Goal: Task Accomplishment & Management: Manage account settings

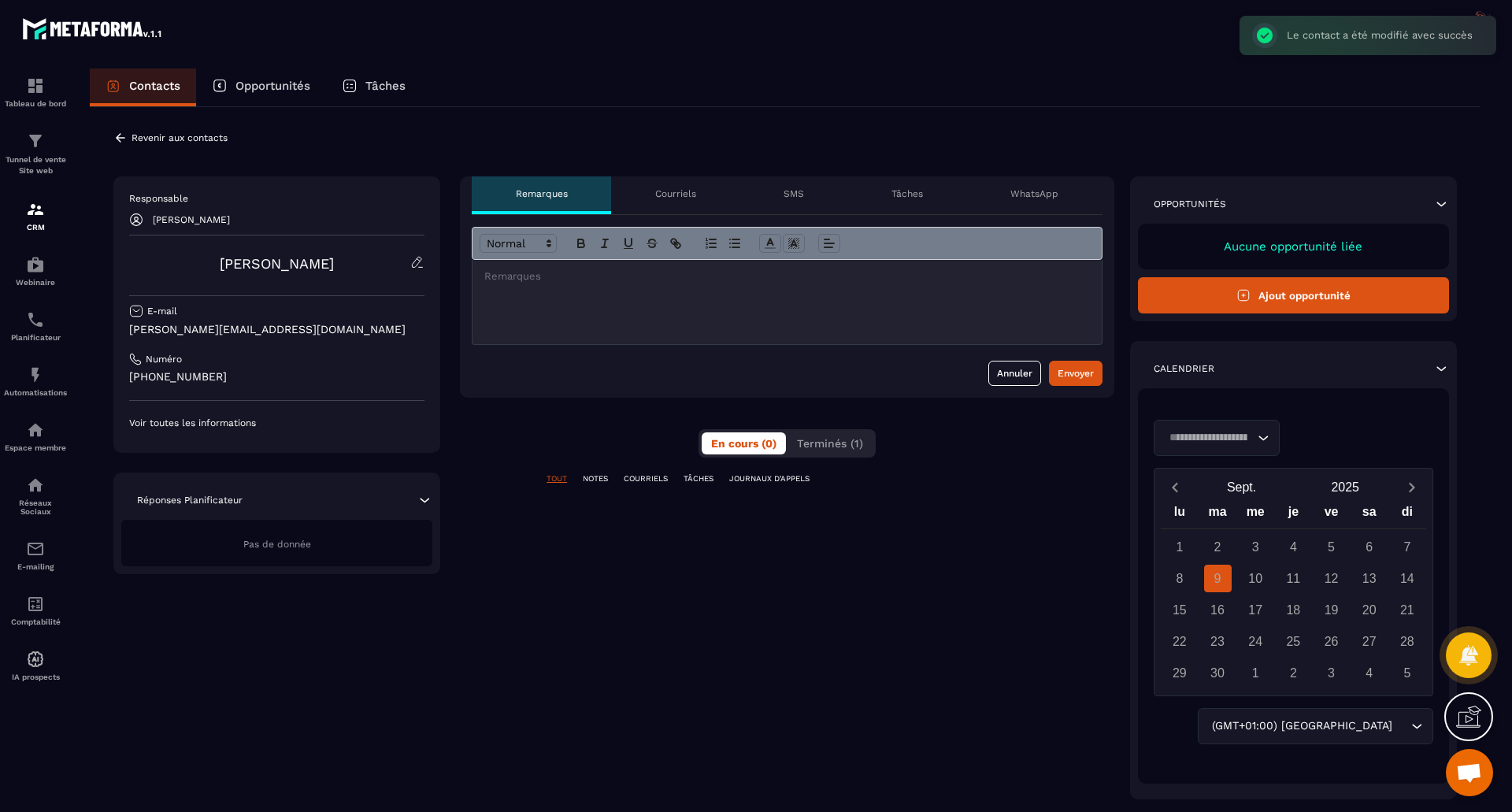
click at [134, 137] on p "Revenir aux contacts" at bounding box center [179, 137] width 96 height 11
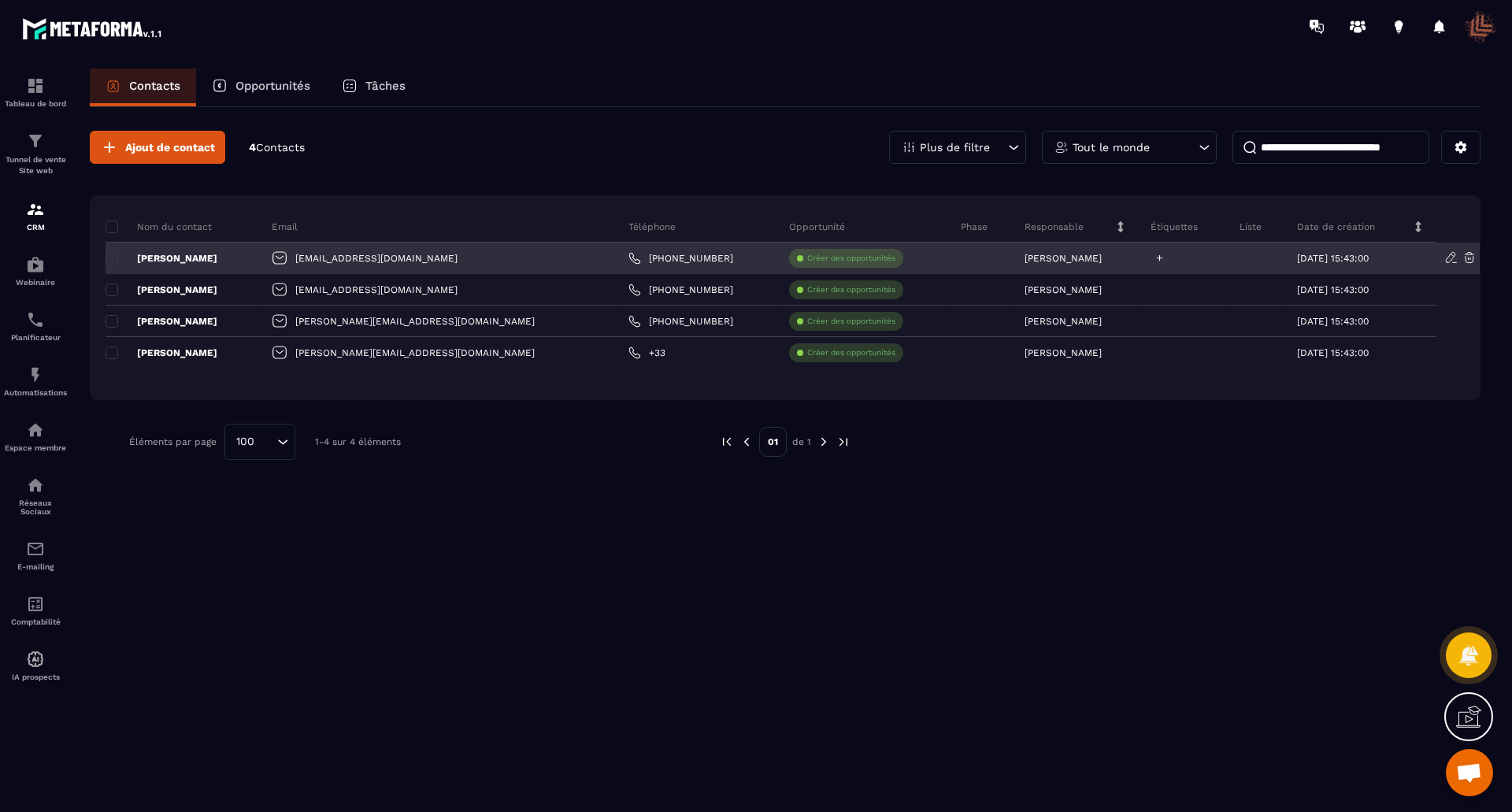
click at [1155, 261] on icon at bounding box center [1160, 258] width 11 height 11
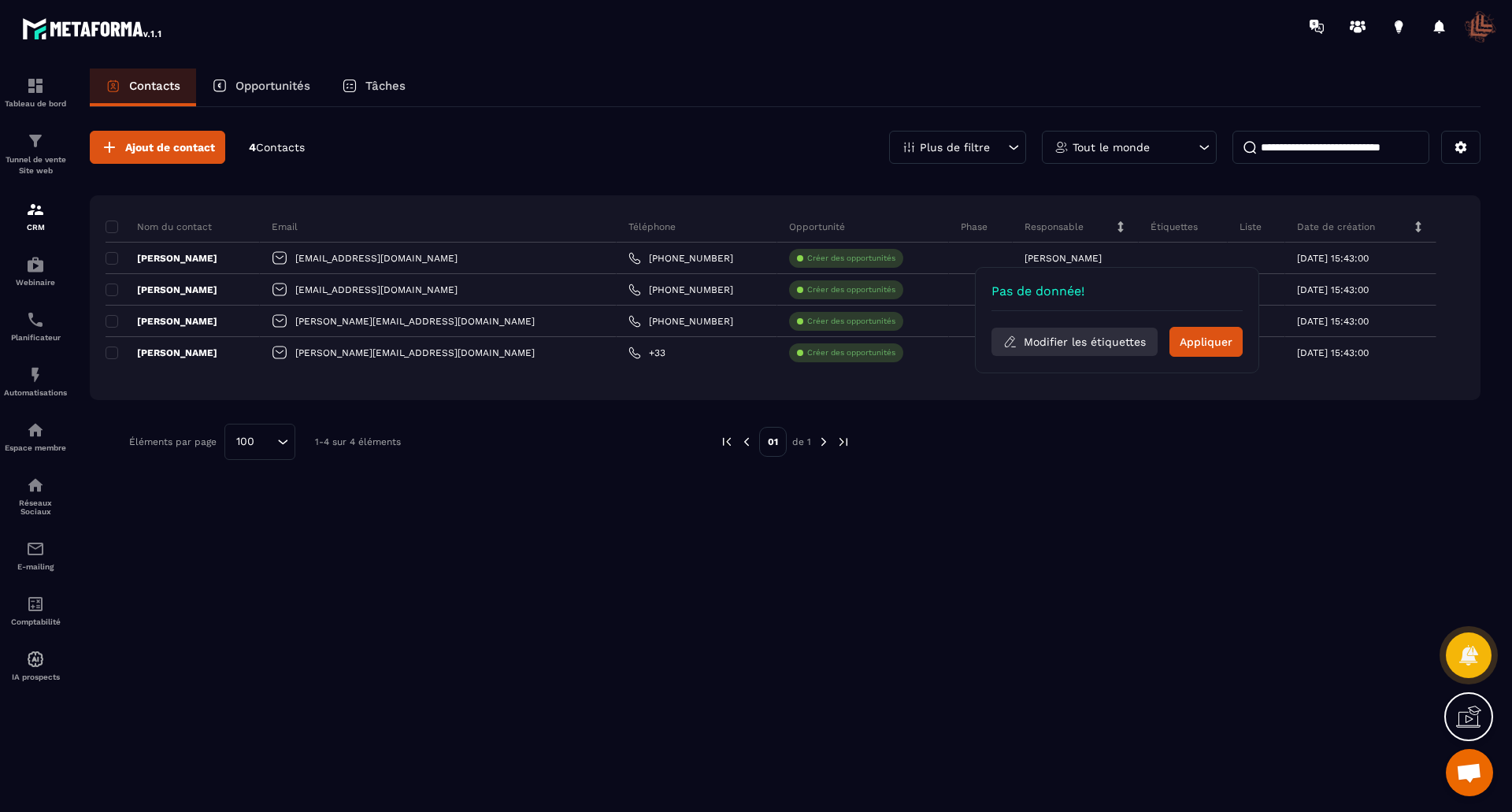
click at [1063, 341] on button "Modifier les étiquettes" at bounding box center [1075, 341] width 166 height 28
click at [1076, 349] on button "Sélectionner les étiquettes" at bounding box center [1117, 354] width 191 height 28
click at [1083, 338] on button "Modifier les étiquettes" at bounding box center [1075, 341] width 166 height 28
click at [1076, 292] on p "Ajouter étiquette" at bounding box center [1092, 298] width 94 height 12
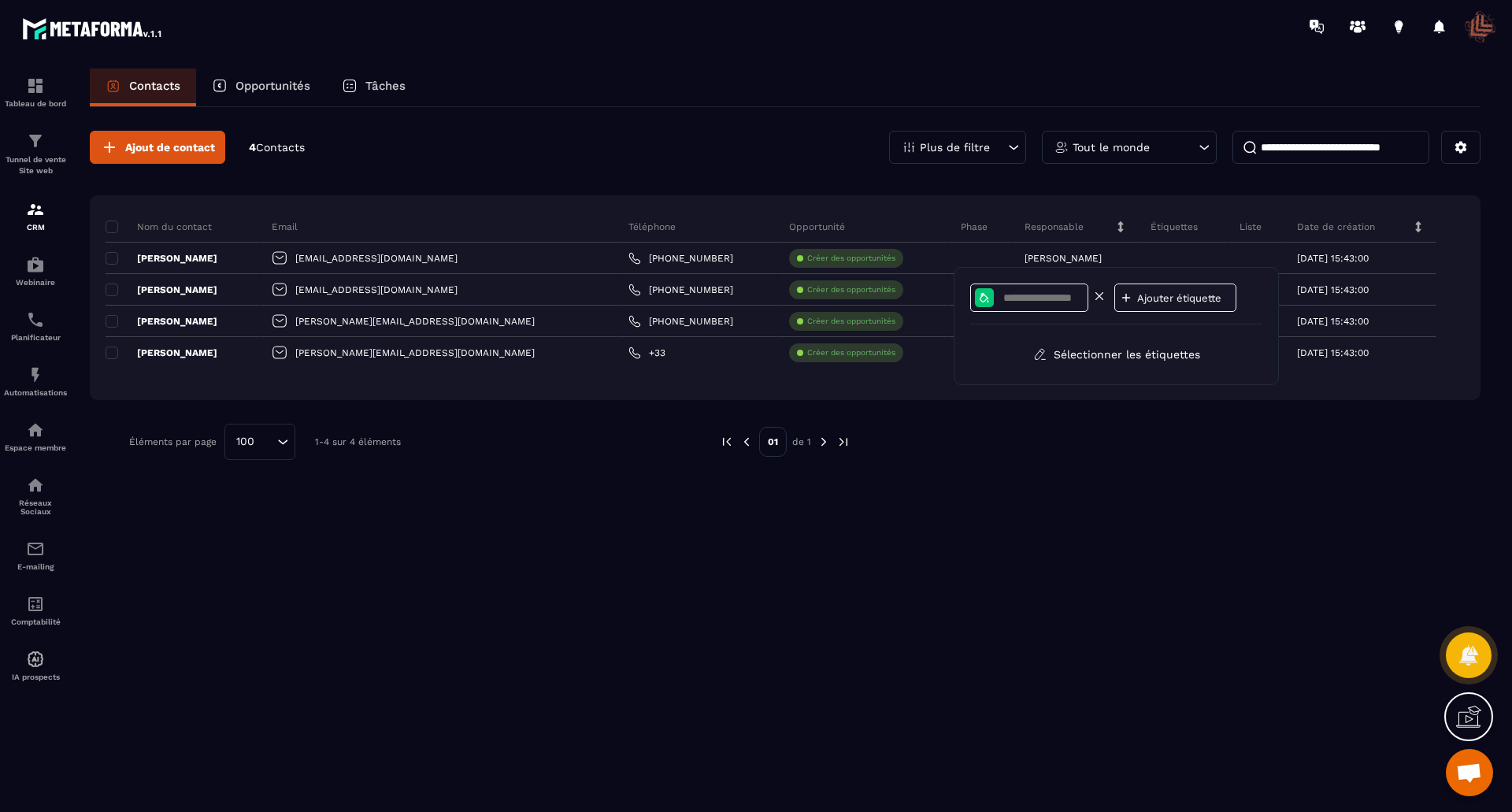
click at [1069, 294] on input at bounding box center [1043, 299] width 81 height 14
click at [1153, 296] on p "Ajouter étiquette" at bounding box center [1184, 298] width 94 height 12
click at [1033, 303] on input "**********" at bounding box center [1043, 299] width 81 height 14
type input "**********"
click at [1083, 303] on input "**********" at bounding box center [1043, 299] width 81 height 14
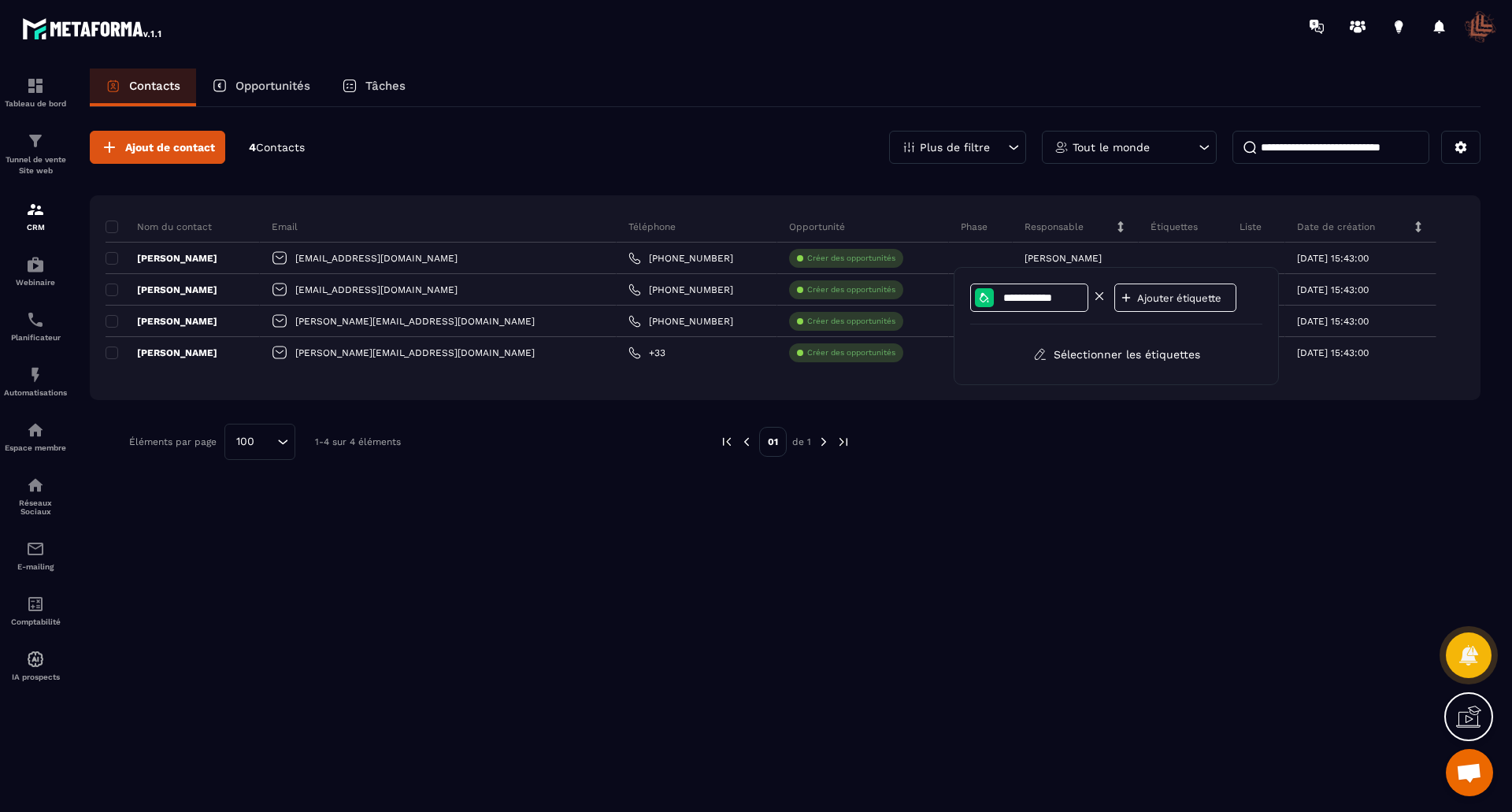
click at [981, 299] on icon at bounding box center [984, 298] width 13 height 13
click at [1017, 352] on div at bounding box center [1016, 352] width 15 height 15
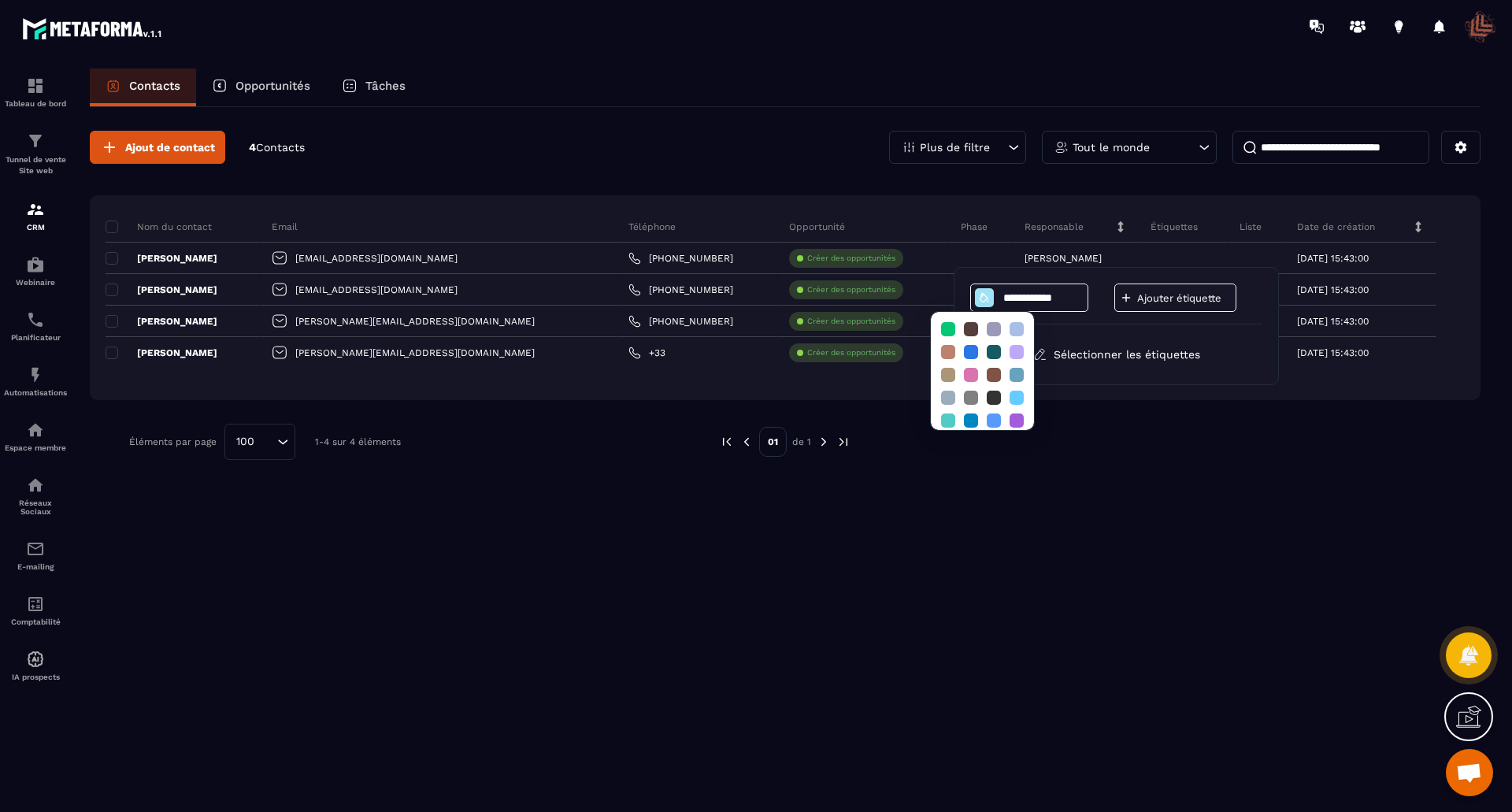
click at [1075, 329] on div "**********" at bounding box center [1116, 326] width 292 height 85
click at [1158, 296] on p "Ajouter étiquette" at bounding box center [1184, 298] width 94 height 12
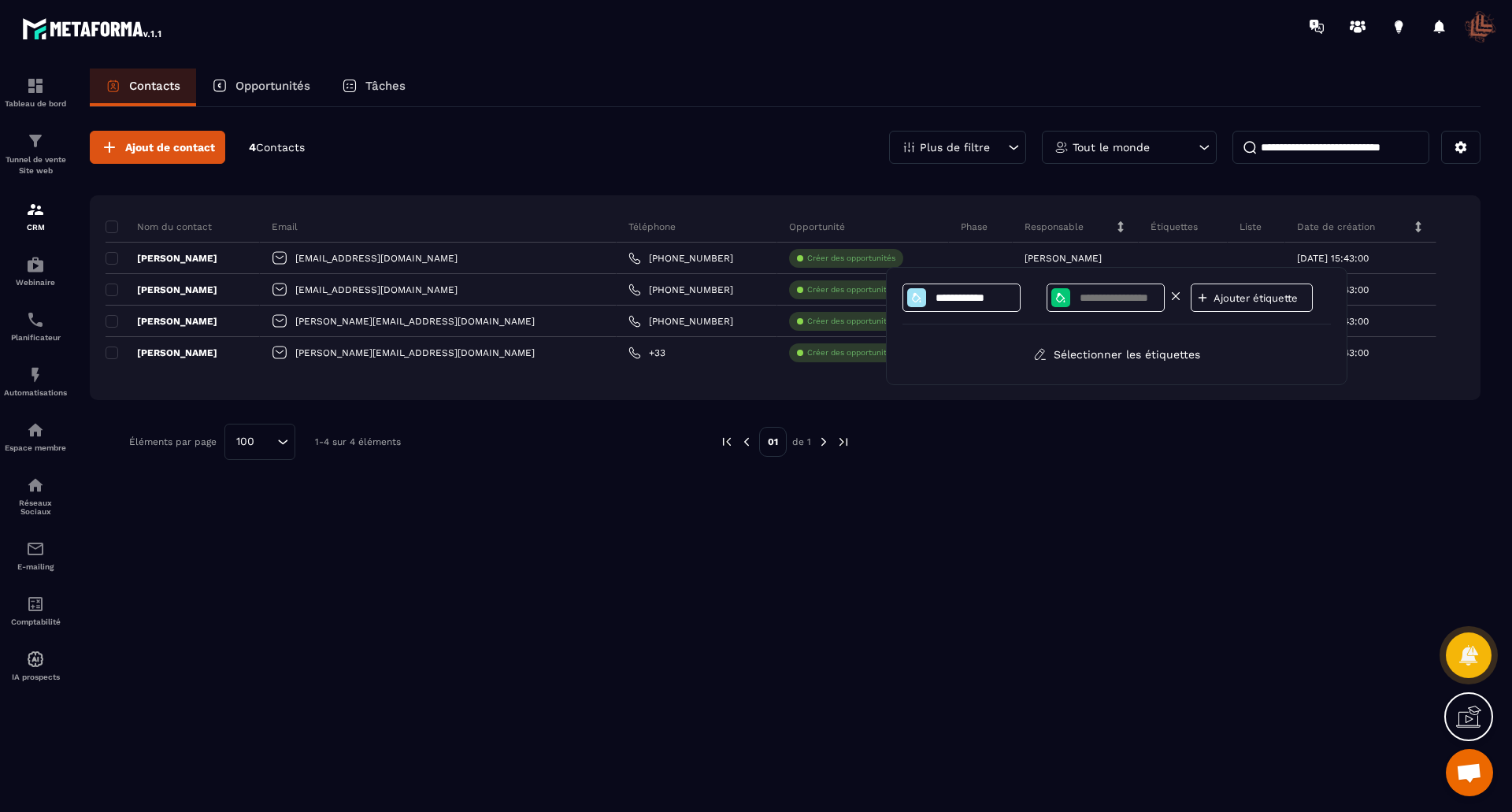
click at [1117, 298] on input at bounding box center [1119, 299] width 81 height 14
type input "*"
type input "**********"
click at [1176, 313] on div "**********" at bounding box center [1117, 304] width 429 height 41
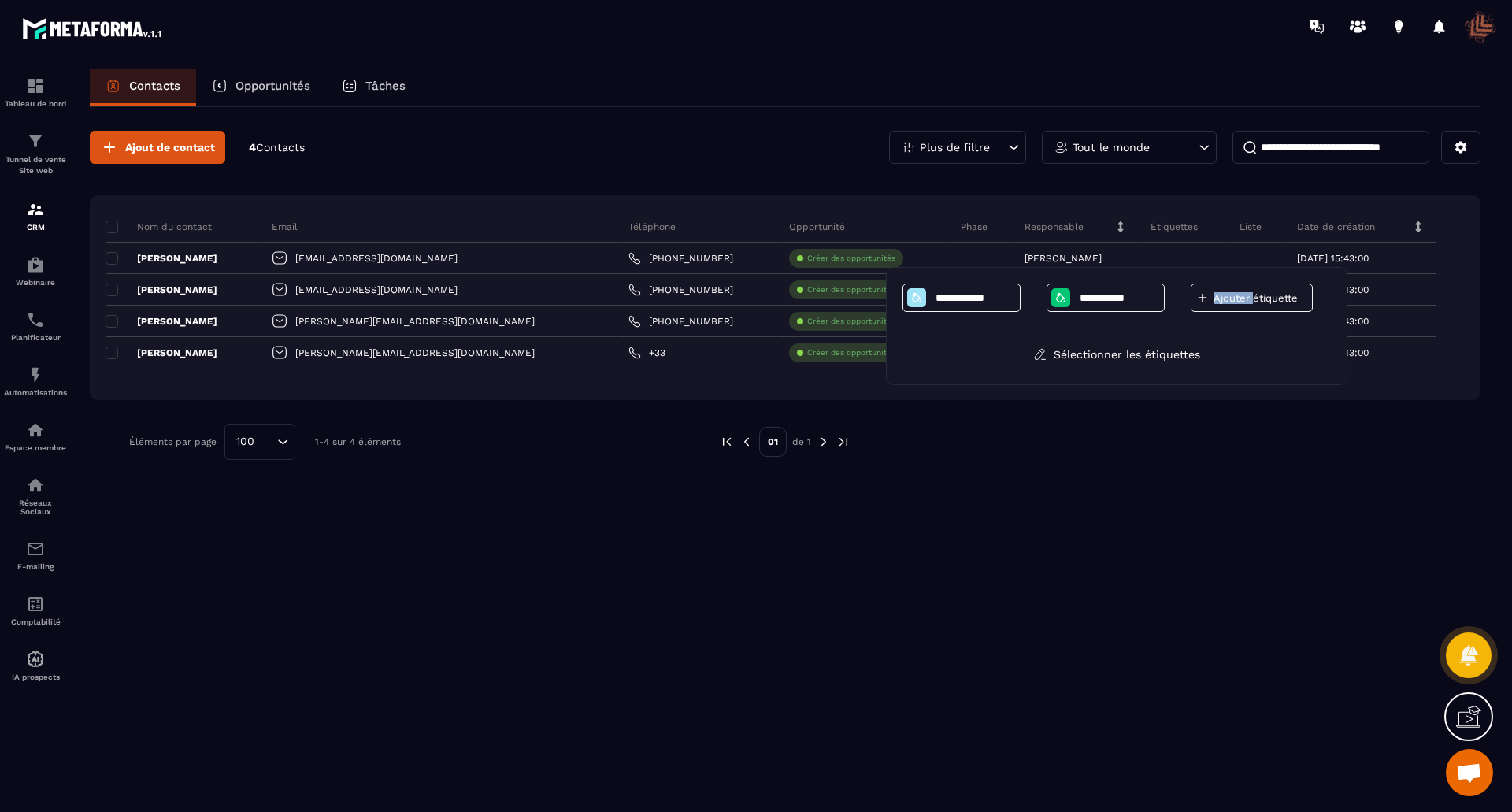
click at [1176, 313] on div "**********" at bounding box center [1117, 304] width 429 height 41
click at [1139, 355] on button "Sélectionner les étiquettes" at bounding box center [1116, 354] width 191 height 28
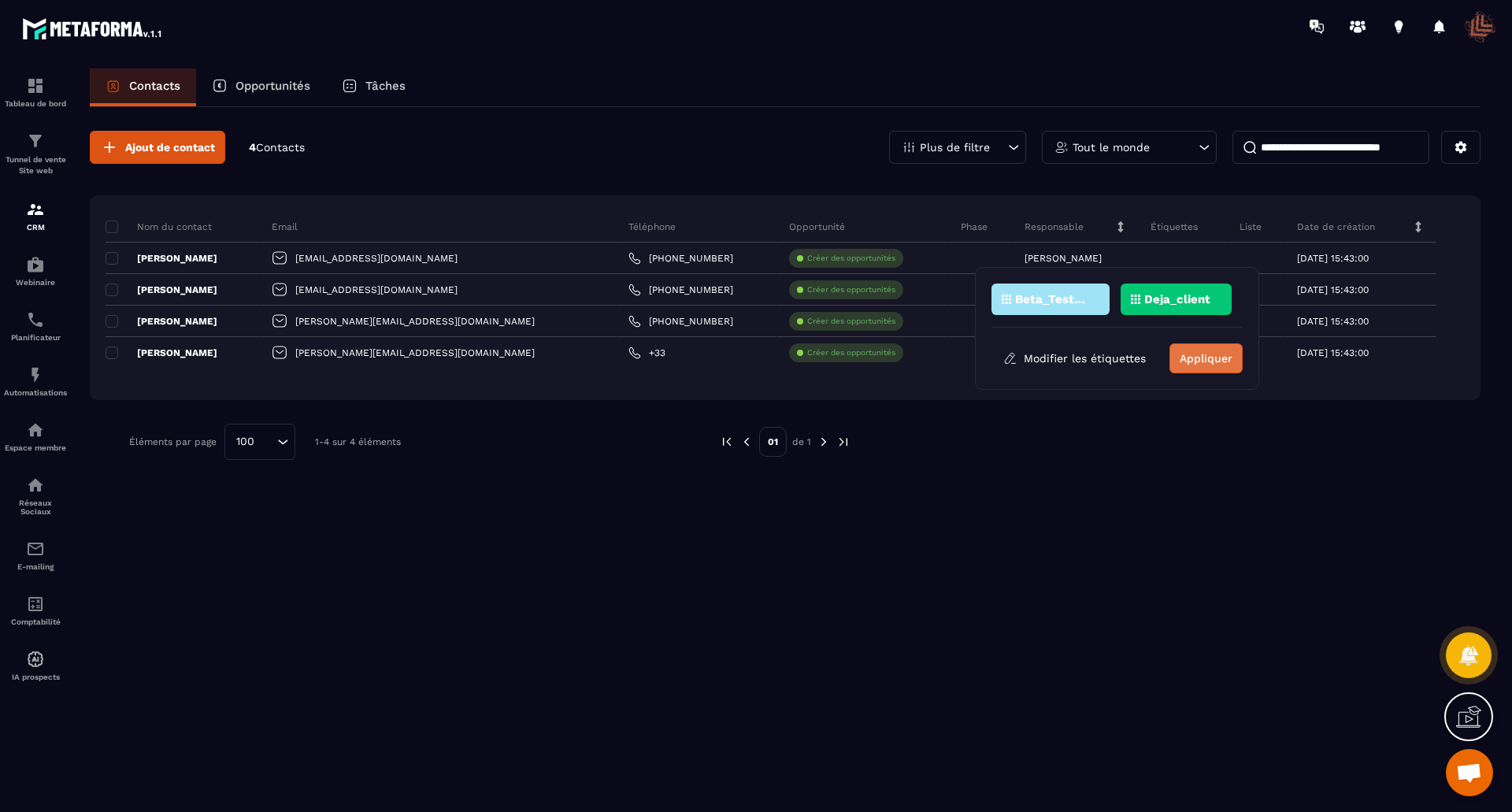
click at [1204, 360] on button "Appliquer" at bounding box center [1206, 358] width 74 height 30
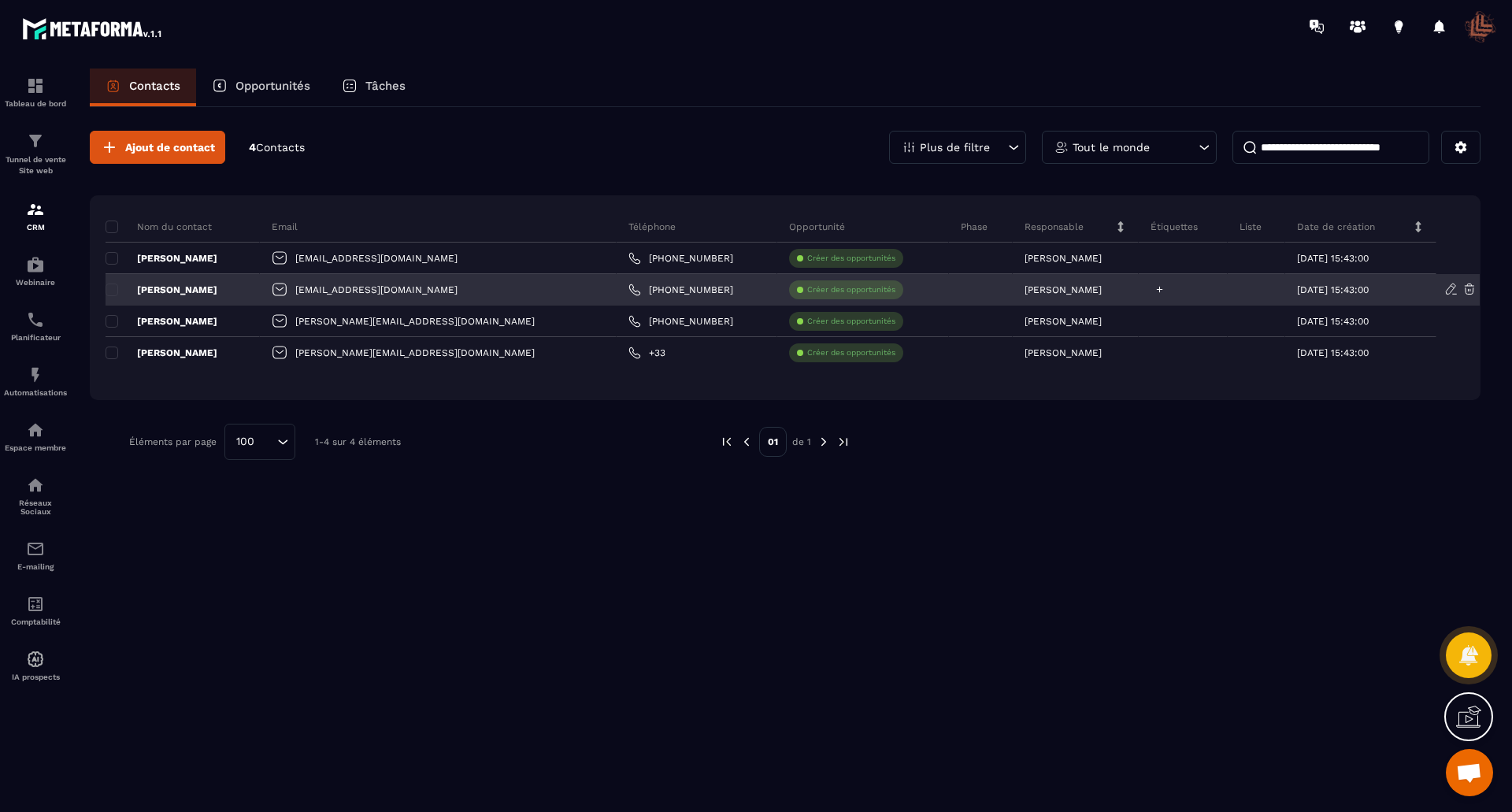
click at [1155, 287] on icon at bounding box center [1160, 289] width 11 height 11
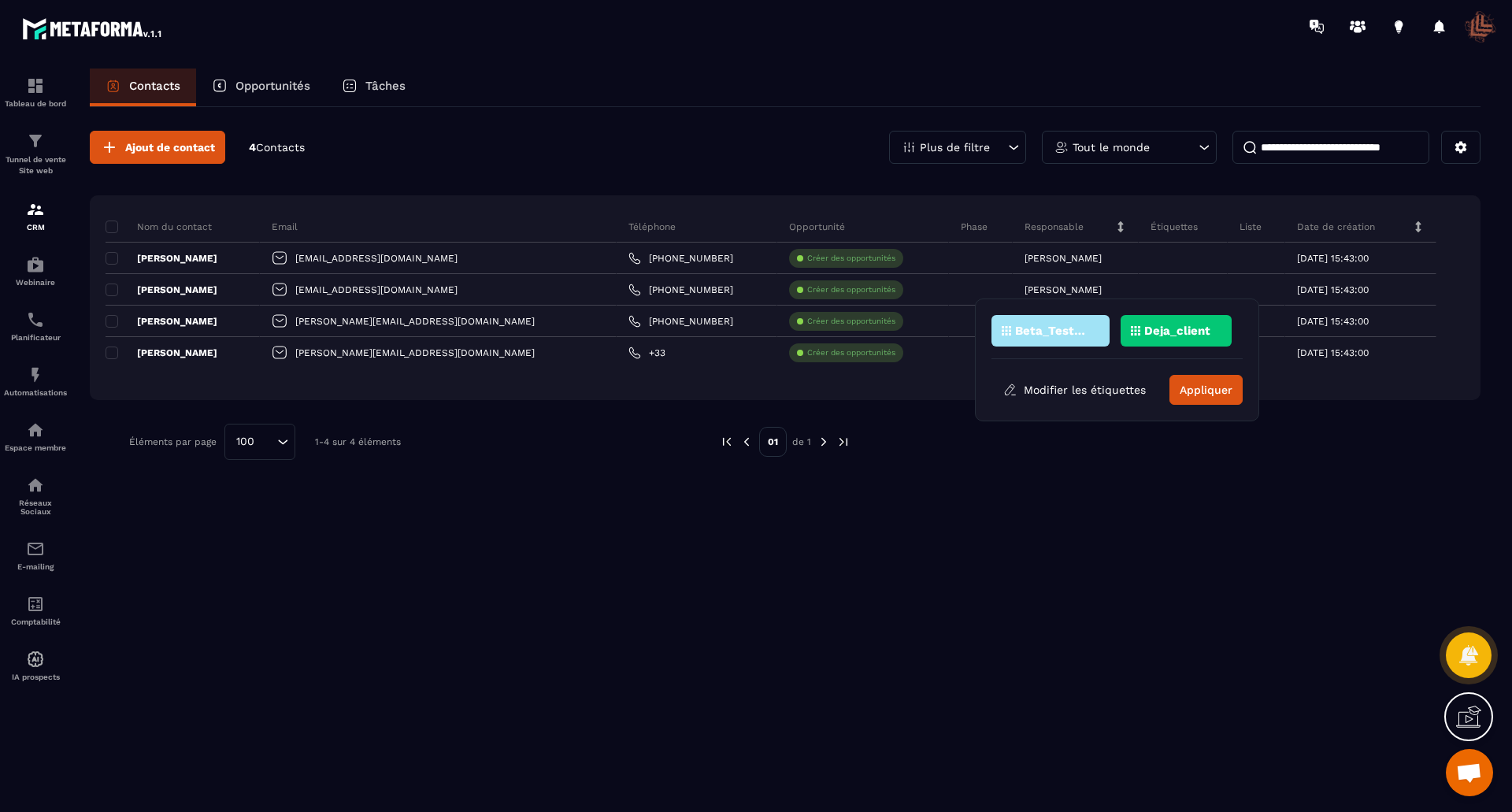
click at [1053, 327] on p "Beta_Testeur" at bounding box center [1053, 330] width 77 height 11
click at [1149, 322] on div "Deja_client" at bounding box center [1176, 331] width 112 height 31
click at [1189, 392] on button "Appliquer" at bounding box center [1206, 390] width 74 height 30
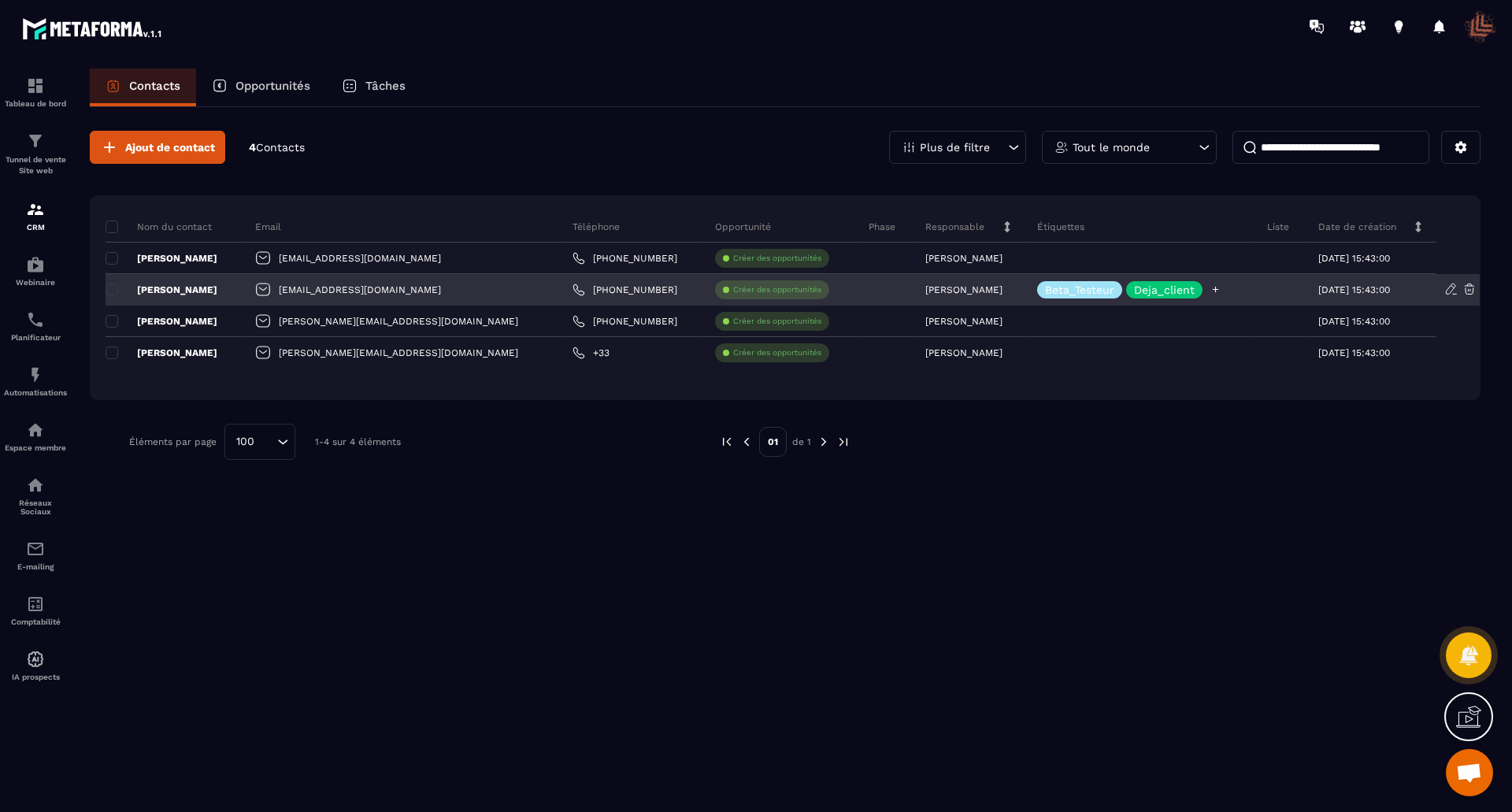
click at [1135, 291] on p "Deja_client" at bounding box center [1165, 289] width 61 height 11
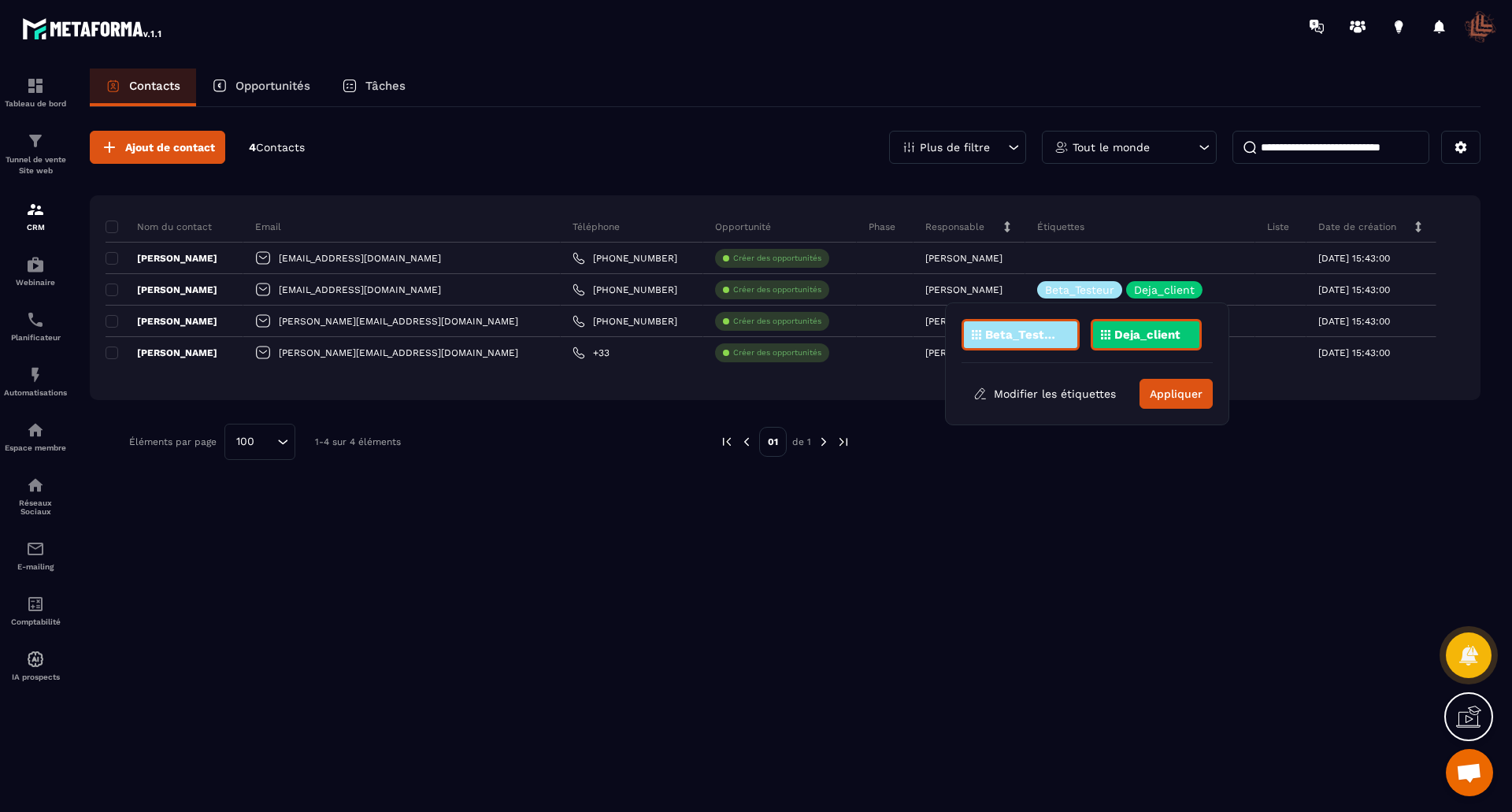
click at [1130, 332] on p "Deja_client" at bounding box center [1147, 334] width 66 height 11
click at [1180, 396] on button "Appliquer" at bounding box center [1176, 394] width 74 height 30
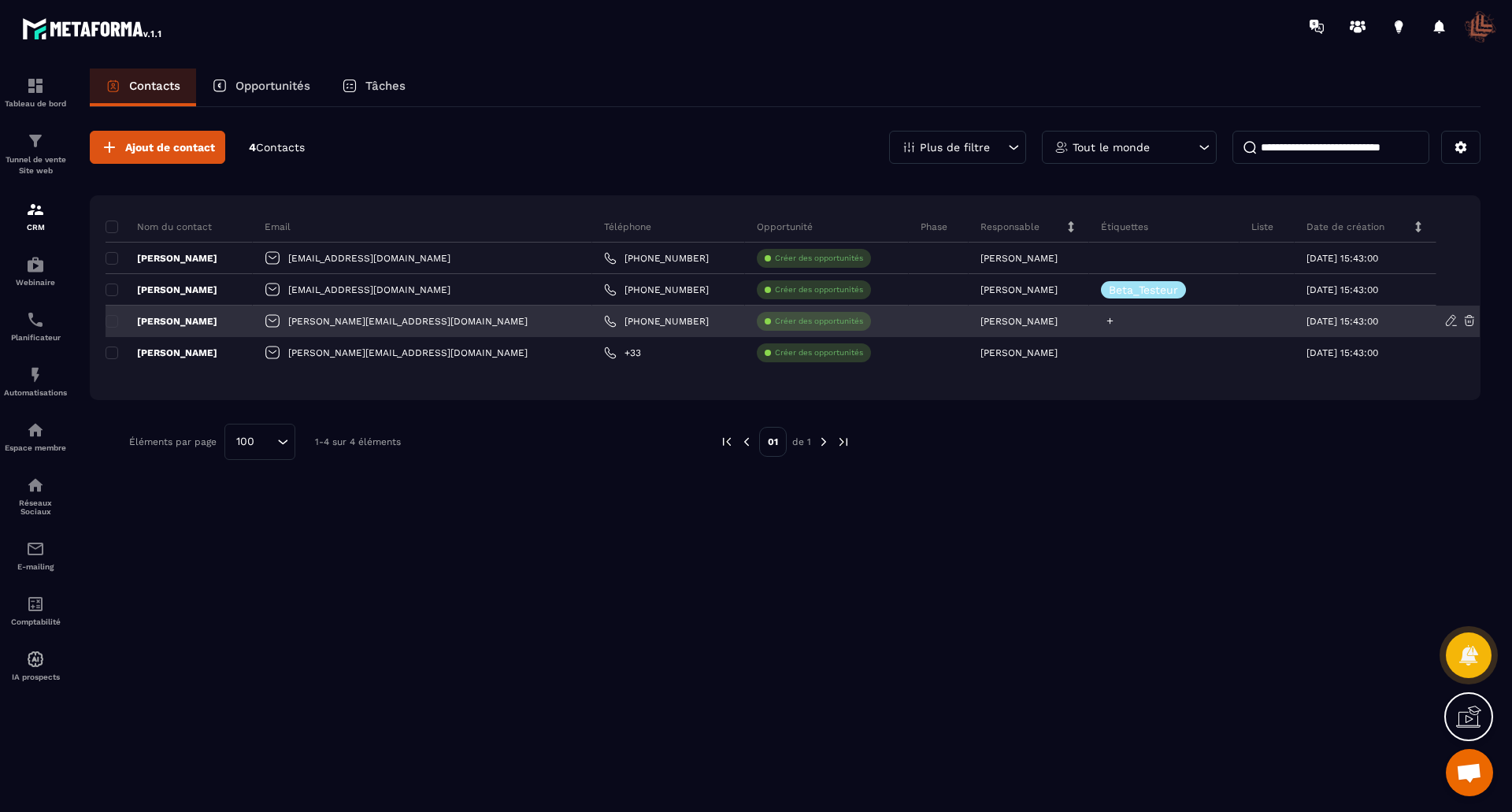
click at [1096, 322] on div at bounding box center [1164, 321] width 150 height 31
click at [1105, 319] on icon at bounding box center [1110, 321] width 11 height 11
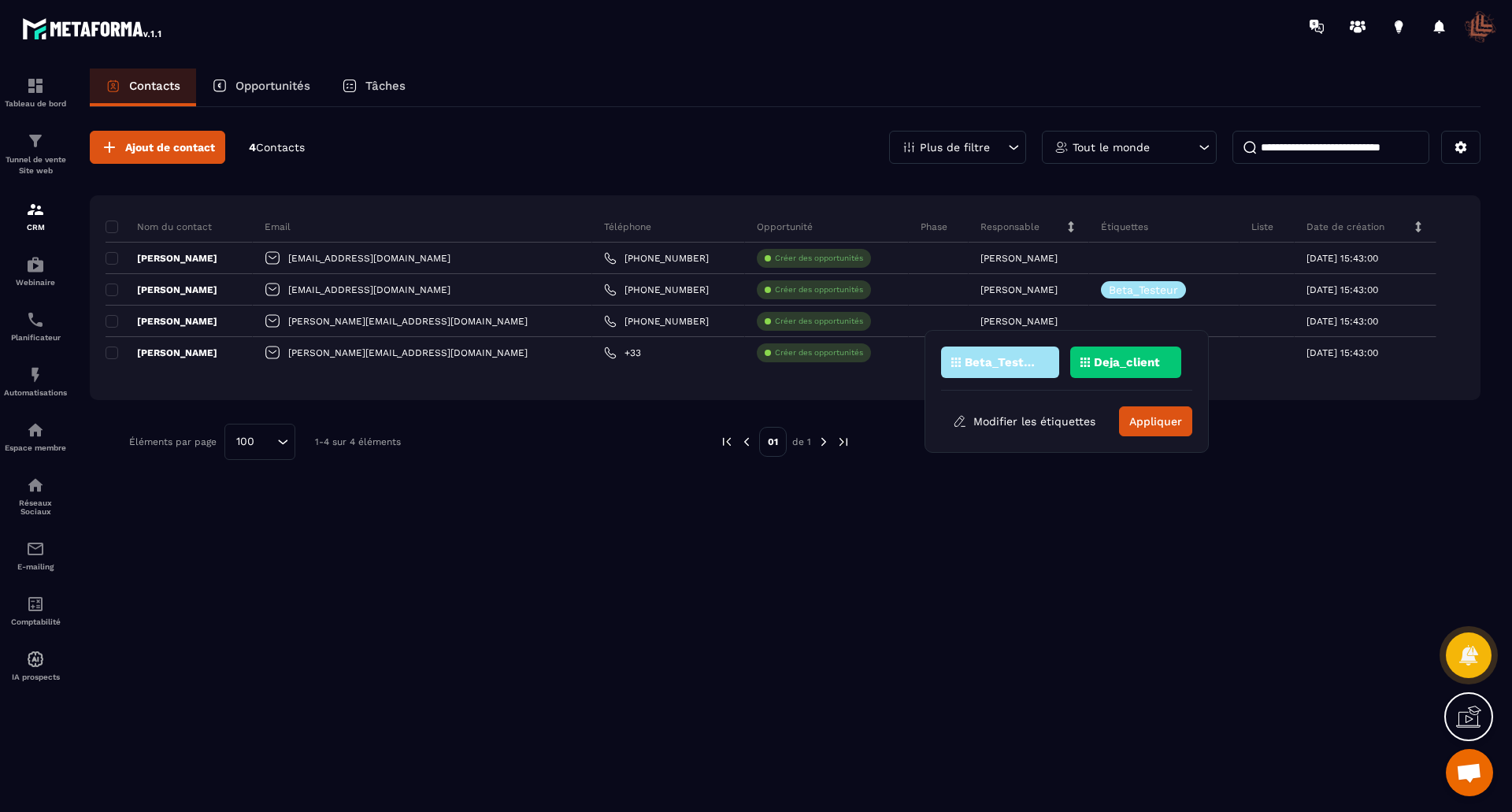
click at [1002, 366] on p "Beta_Testeur" at bounding box center [1003, 362] width 77 height 11
click at [1117, 362] on p "Deja_client" at bounding box center [1127, 362] width 66 height 11
click at [1133, 405] on div "Beta_Testeur Deja_client Modifier les étiquettes Appliquer" at bounding box center [1067, 391] width 251 height 90
click at [1142, 421] on button "Appliquer" at bounding box center [1156, 421] width 74 height 30
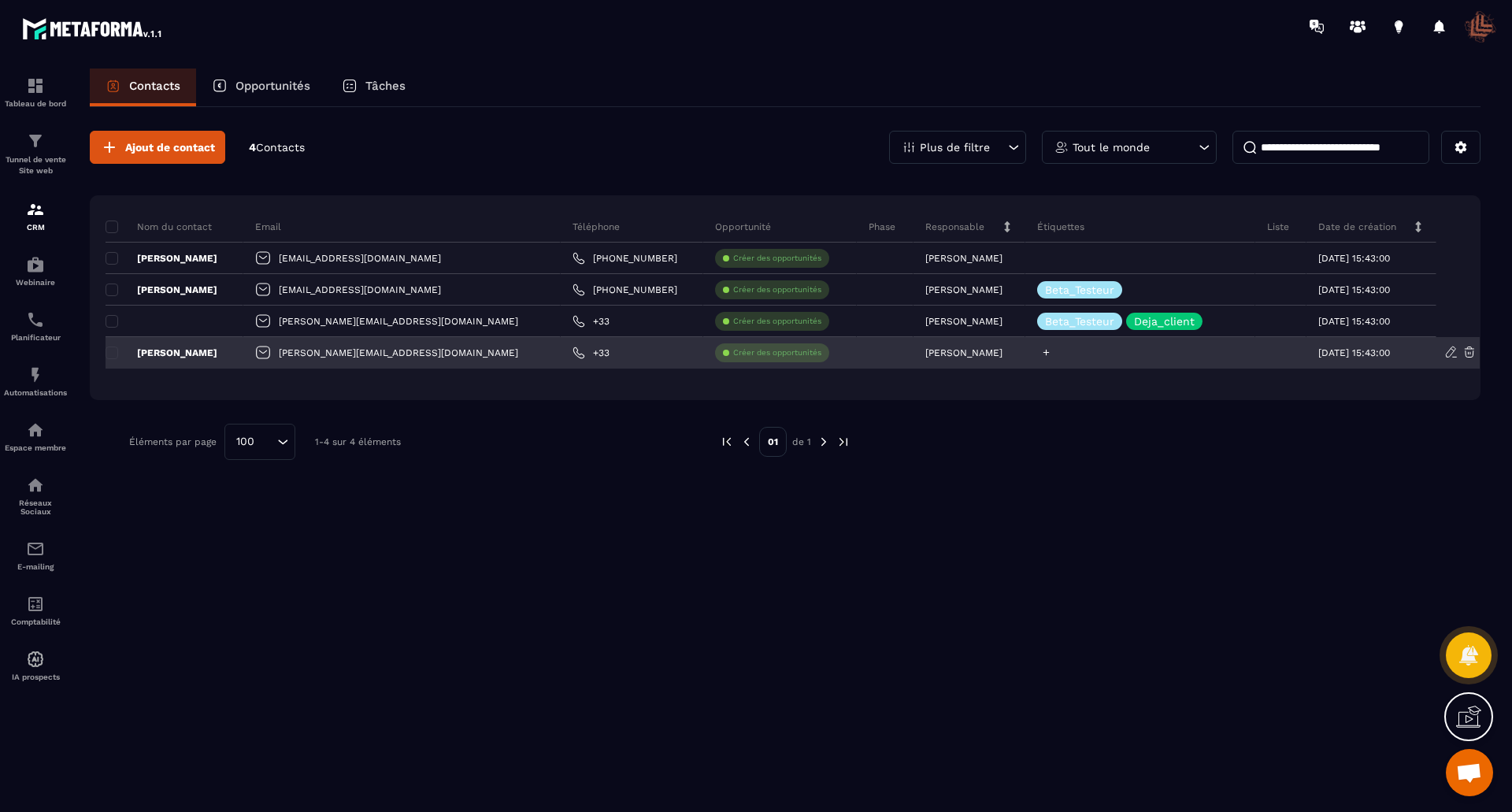
click at [1044, 353] on icon at bounding box center [1046, 353] width 6 height 6
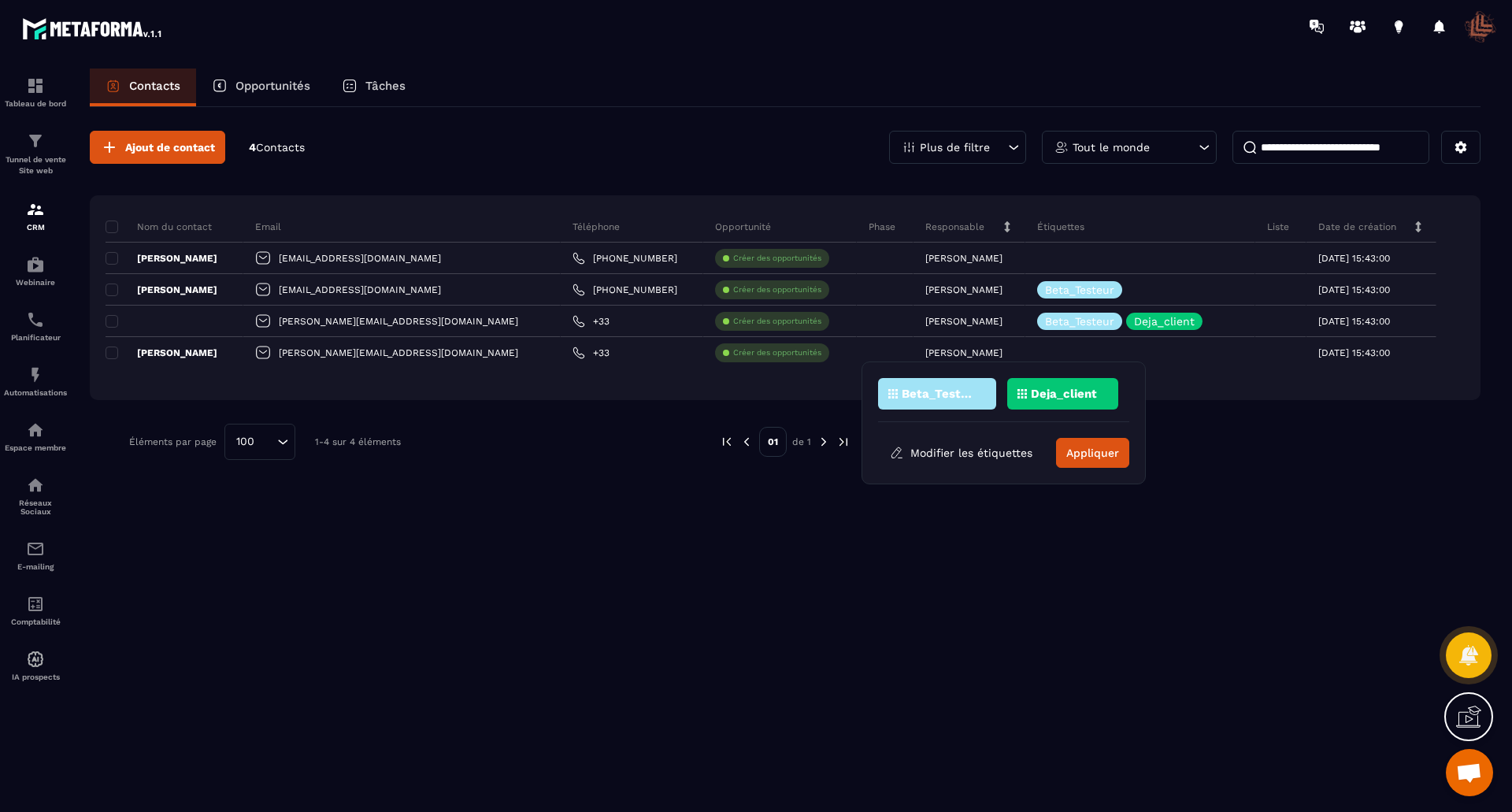
click at [962, 394] on p "Beta_Testeur" at bounding box center [940, 393] width 77 height 11
click at [1085, 451] on button "Appliquer" at bounding box center [1093, 453] width 74 height 30
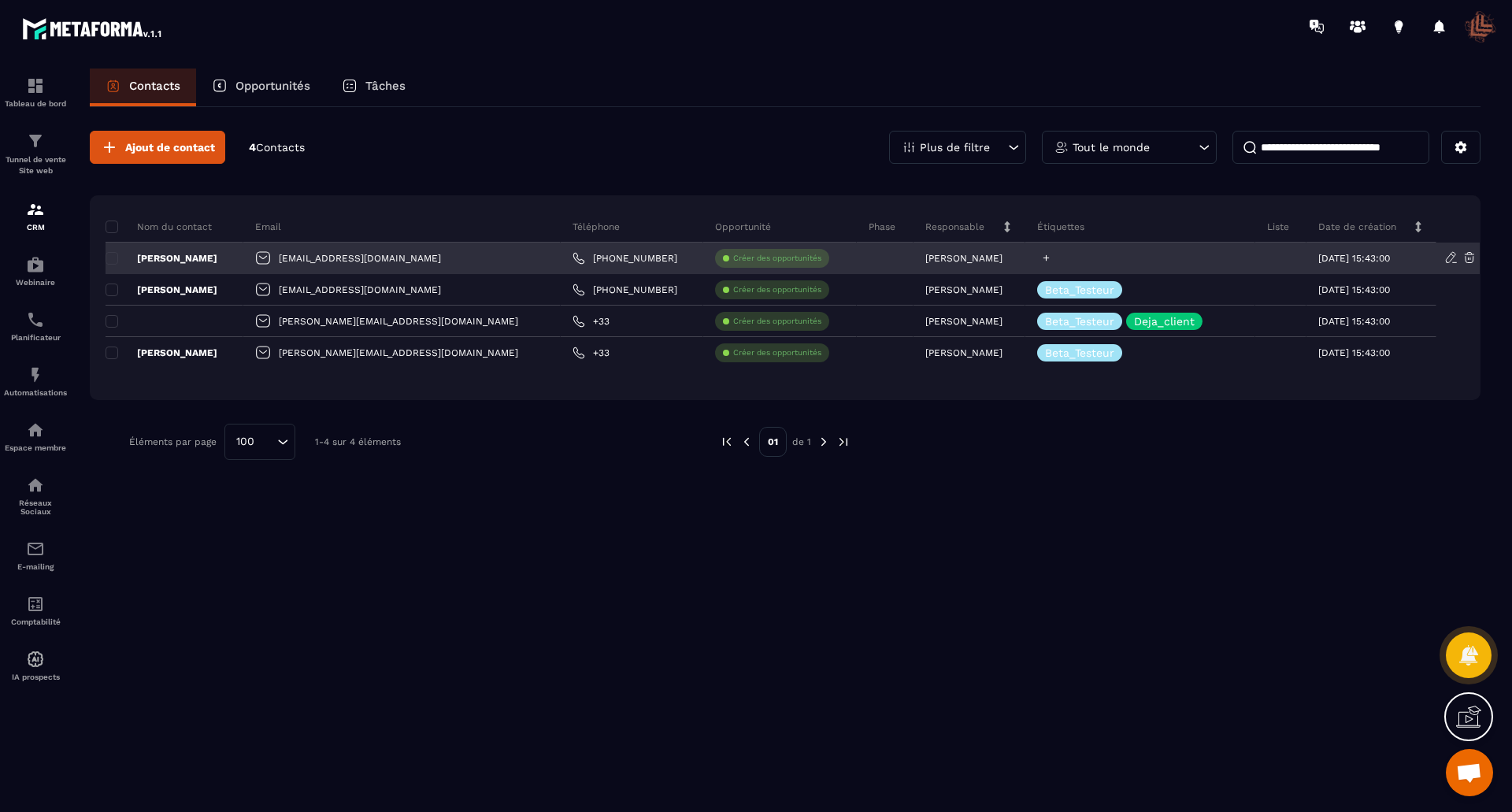
click at [1047, 255] on div at bounding box center [1140, 258] width 230 height 31
click at [1042, 260] on icon at bounding box center [1046, 258] width 11 height 11
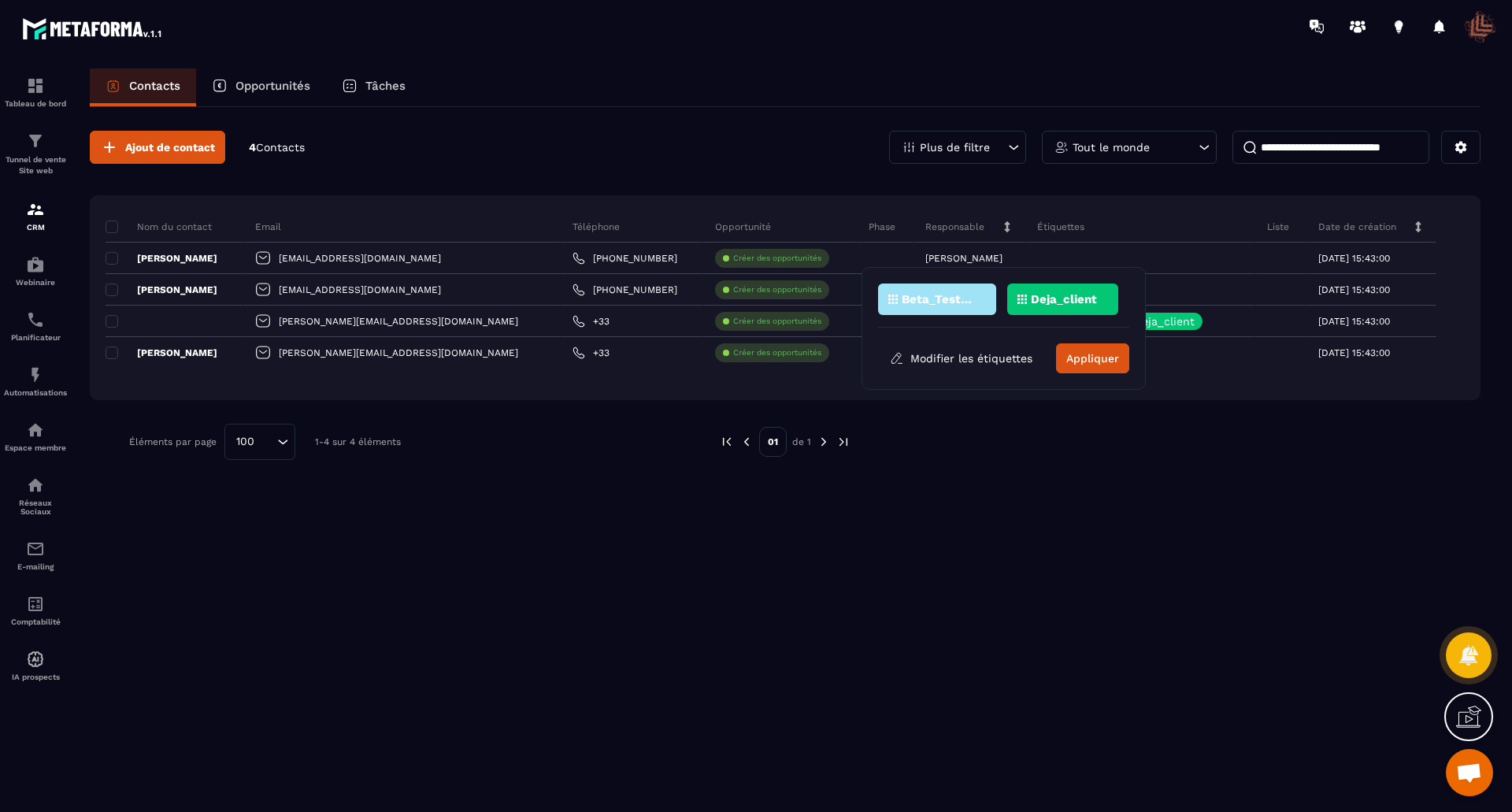
click at [965, 292] on div "Beta_Testeur" at bounding box center [938, 299] width 118 height 31
click at [1050, 296] on p "Deja_client" at bounding box center [1064, 299] width 66 height 11
click at [1077, 357] on button "Appliquer" at bounding box center [1093, 358] width 74 height 30
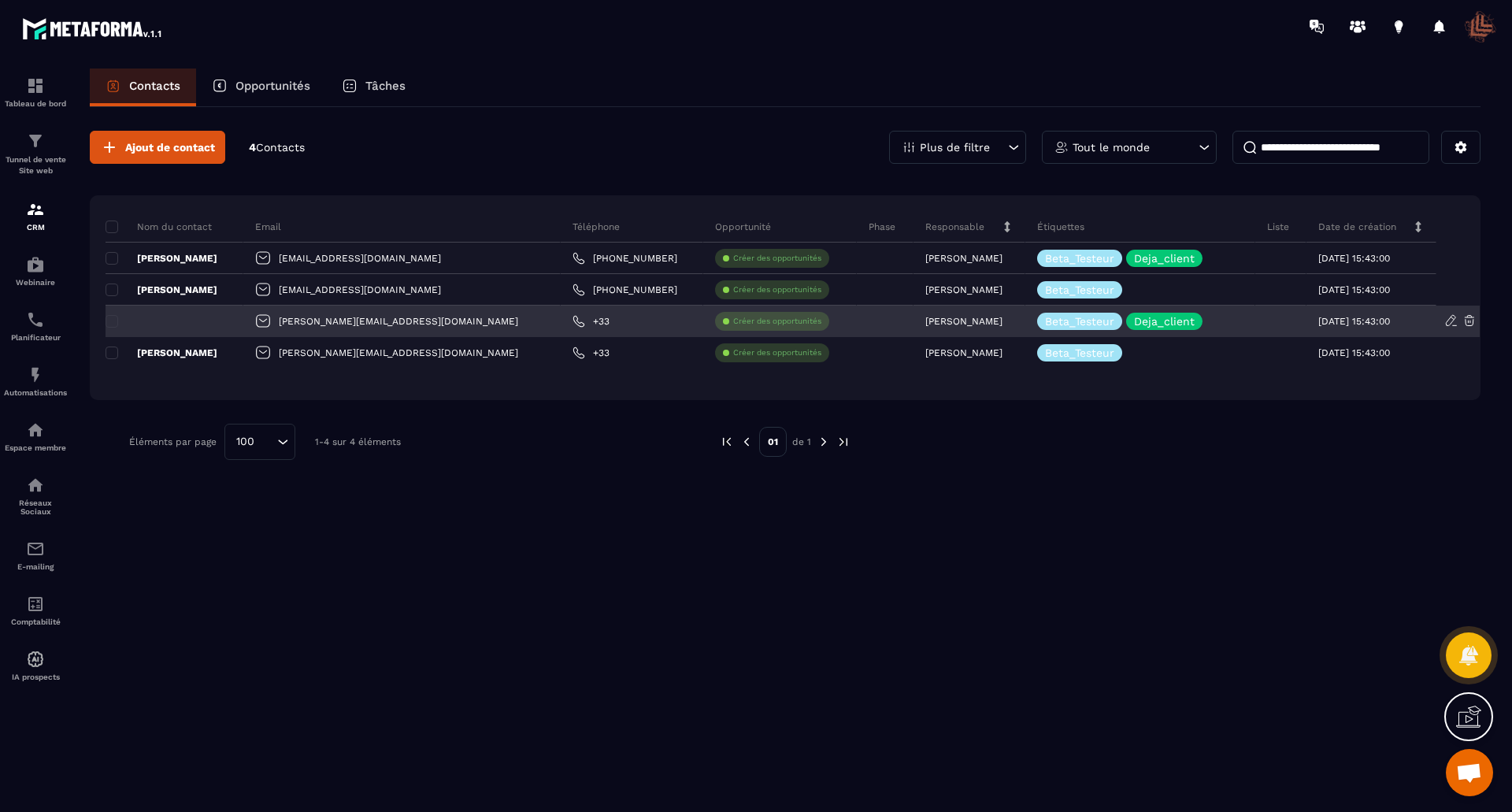
click at [191, 320] on div at bounding box center [175, 321] width 138 height 31
